Goal: Information Seeking & Learning: Learn about a topic

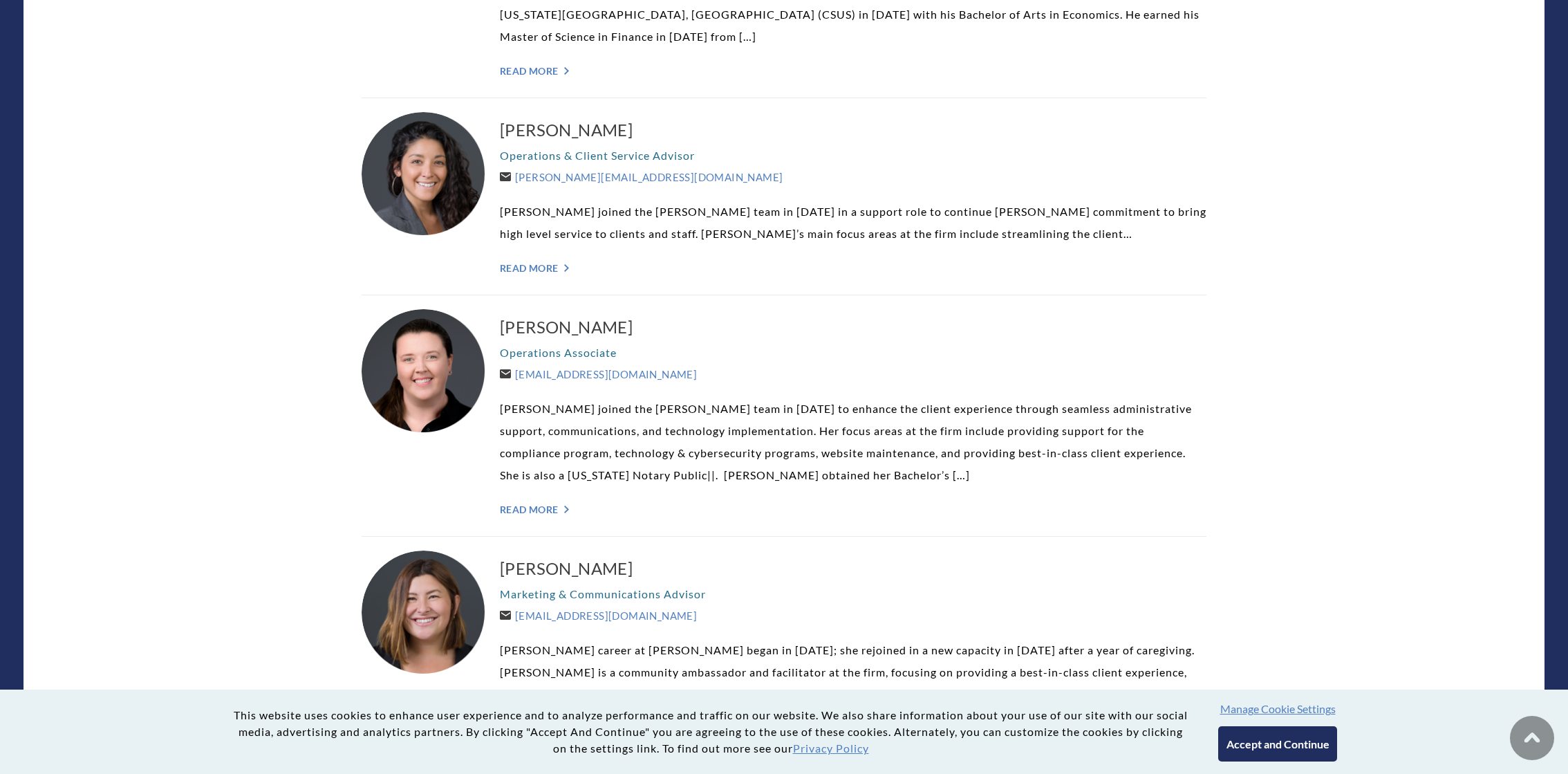
scroll to position [2867, 0]
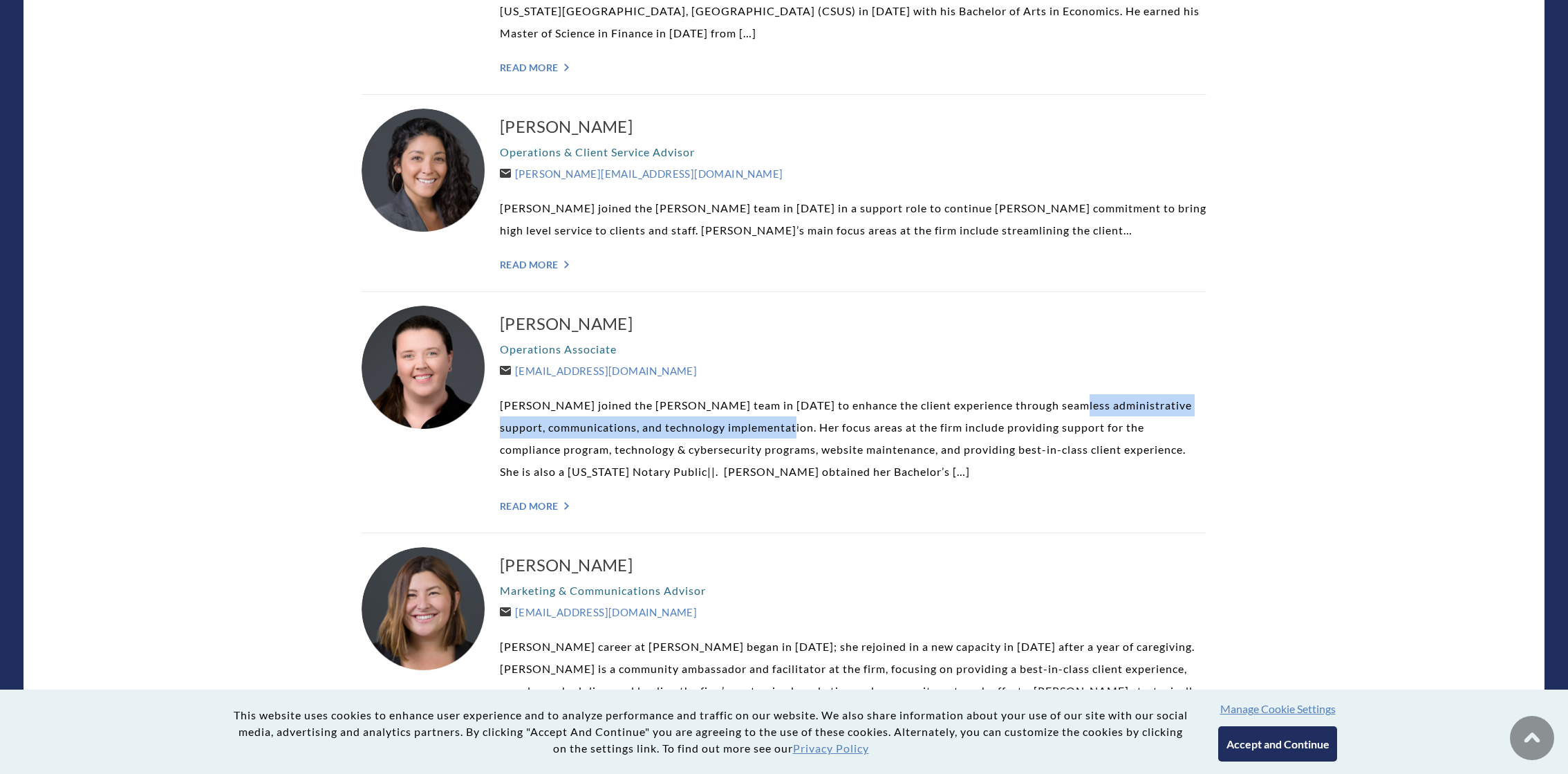
drag, startPoint x: 1061, startPoint y: 357, endPoint x: 771, endPoint y: 385, distance: 291.3
click at [771, 394] on p "Kelly McCaddin joined the Weatherly team in 2024 to enhance the client experien…" at bounding box center [853, 439] width 707 height 89
copy p "administrative support, communications, and technology implementation."
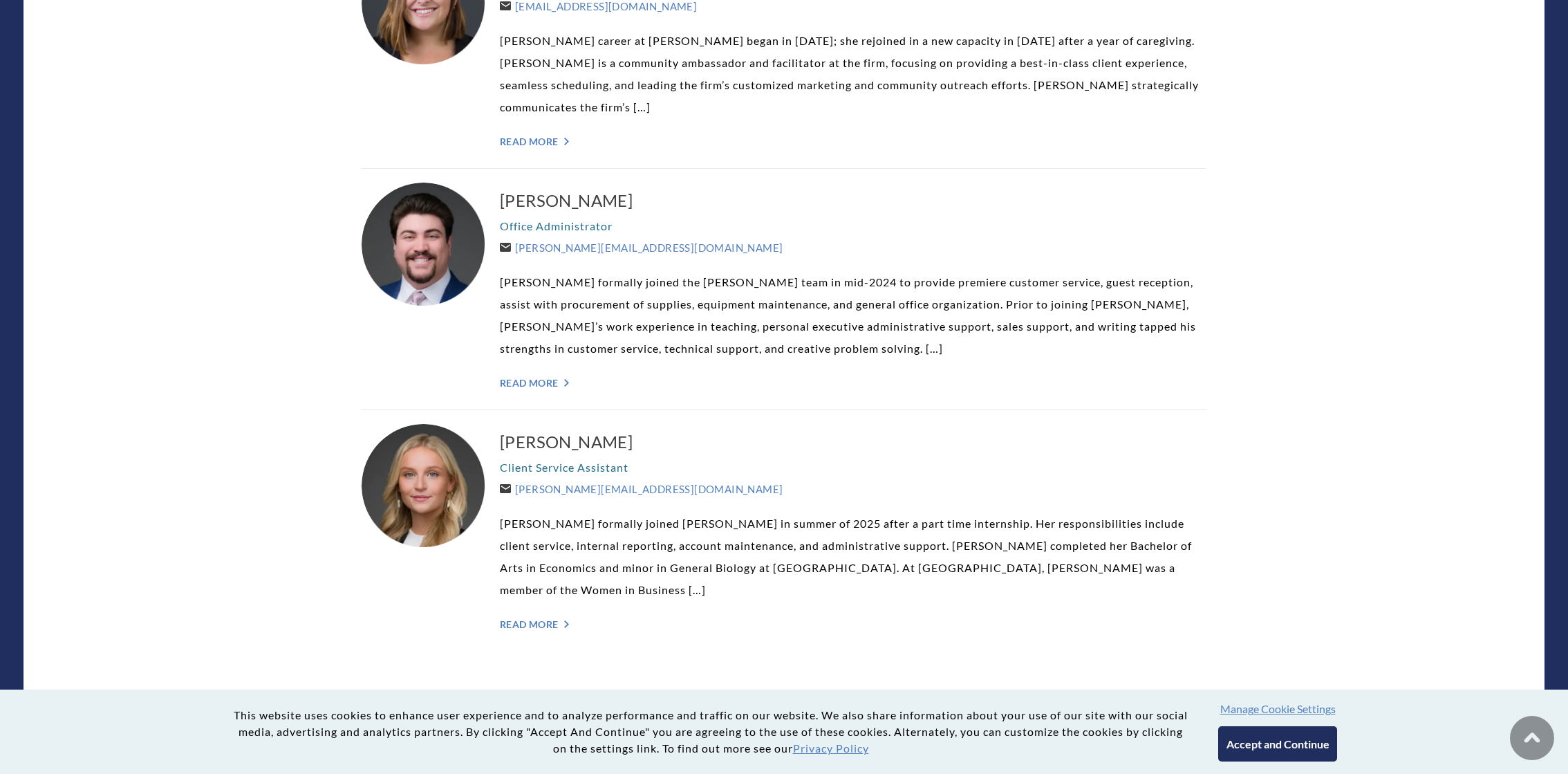
scroll to position [3485, 0]
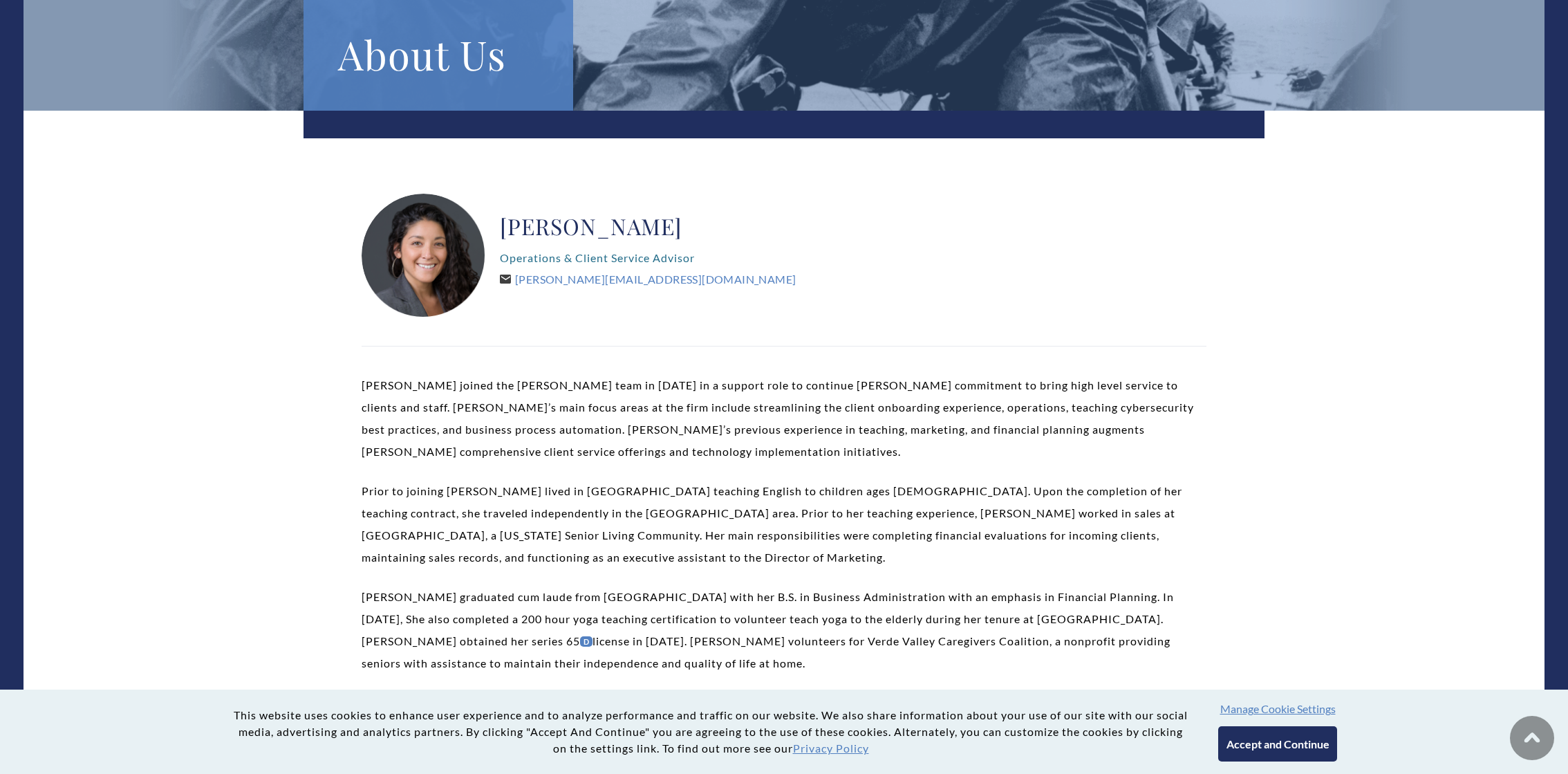
scroll to position [44, 0]
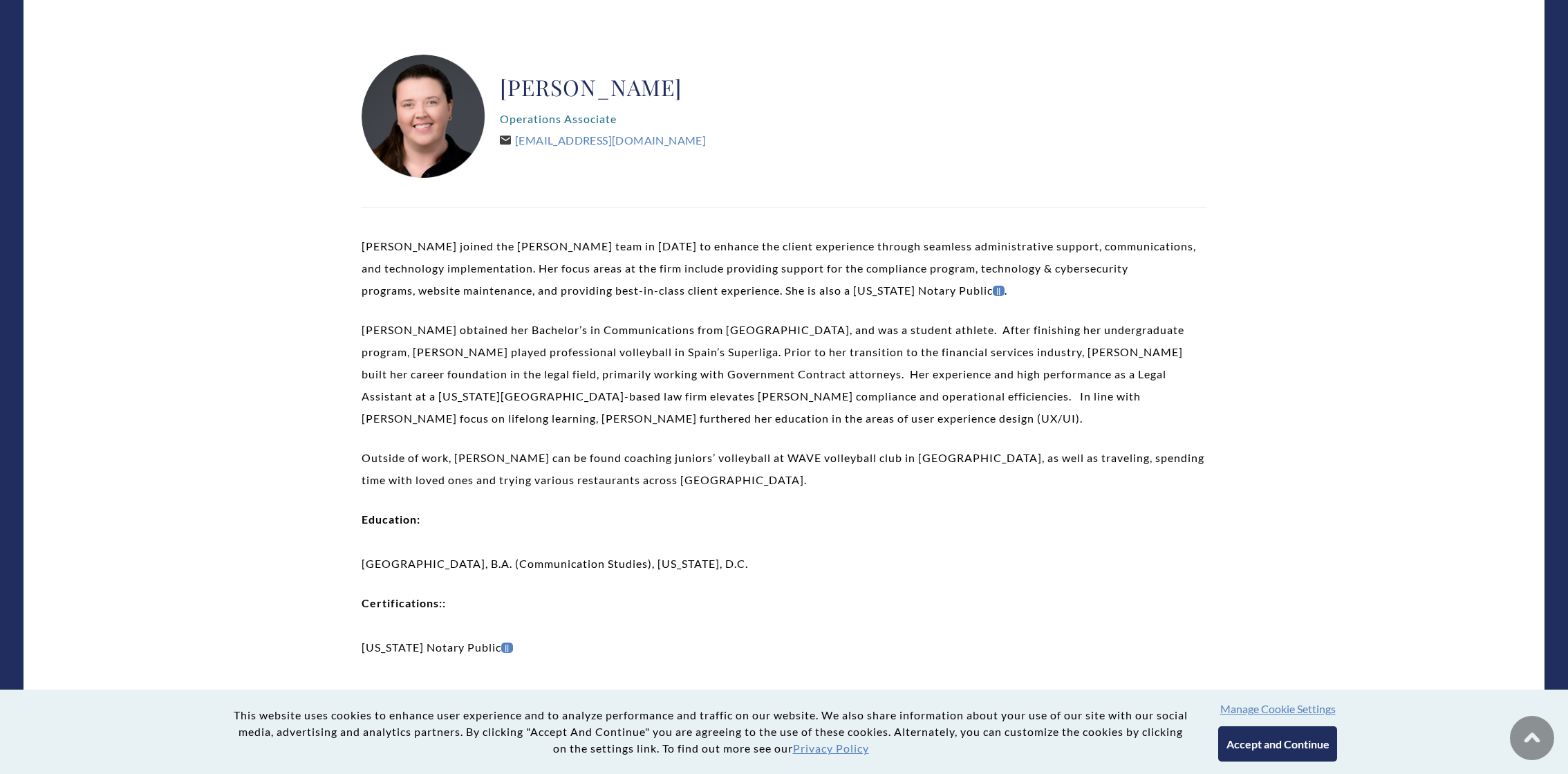
scroll to position [326, 0]
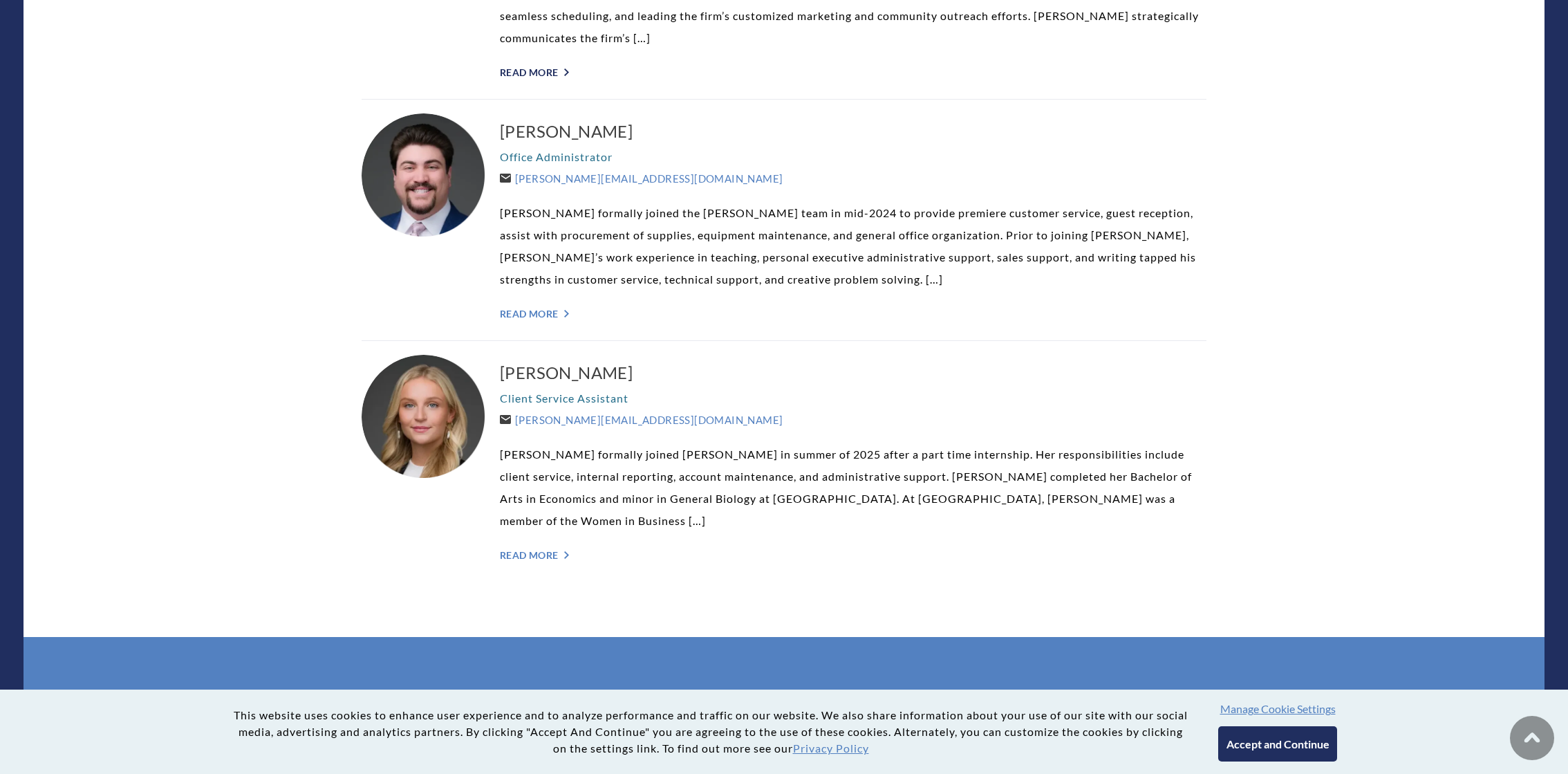
scroll to position [3543, 0]
